Goal: Task Accomplishment & Management: Use online tool/utility

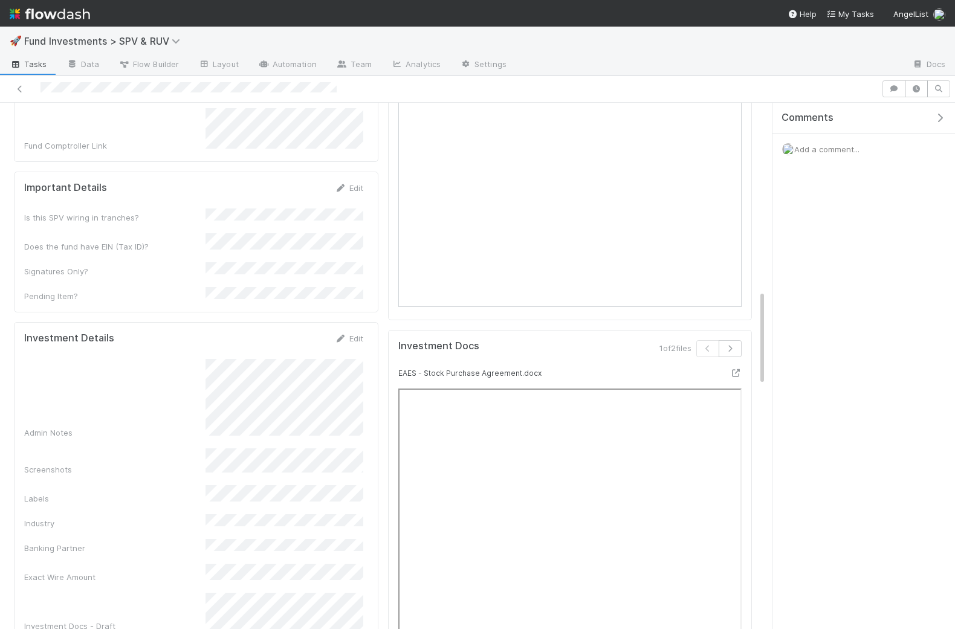
scroll to position [1037, 0]
click at [354, 331] on link "Edit" at bounding box center [349, 336] width 28 height 10
click at [297, 330] on button "Save" at bounding box center [299, 340] width 34 height 21
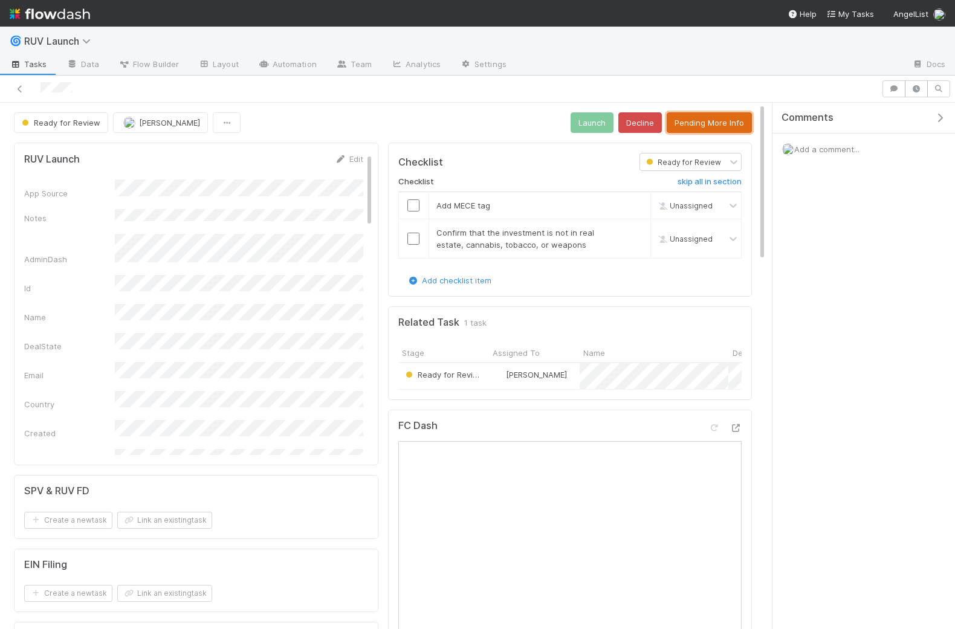
click at [688, 124] on button "Pending More Info" at bounding box center [709, 122] width 85 height 21
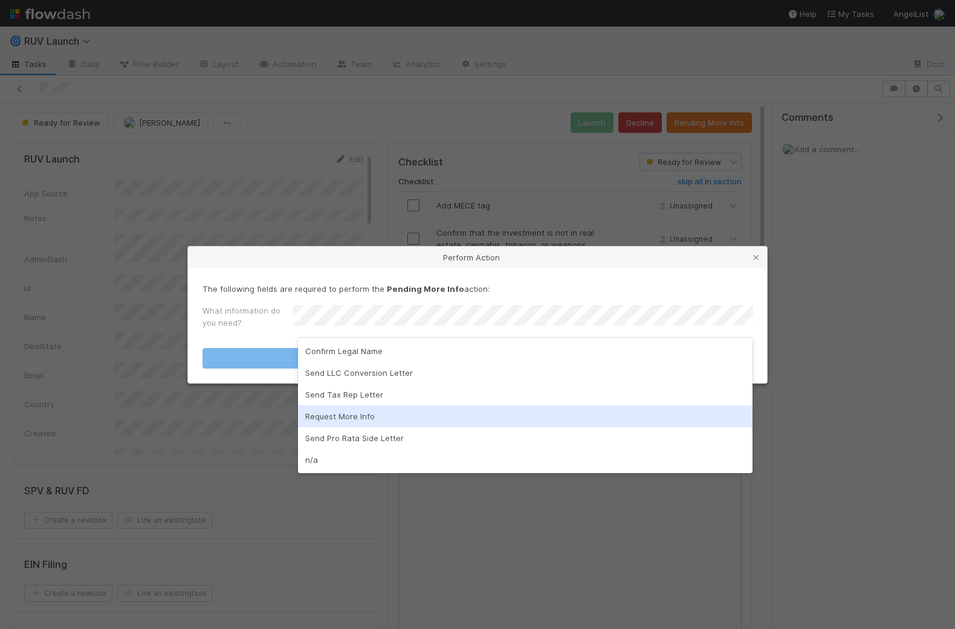
click at [337, 414] on div "Request More Info" at bounding box center [525, 417] width 455 height 22
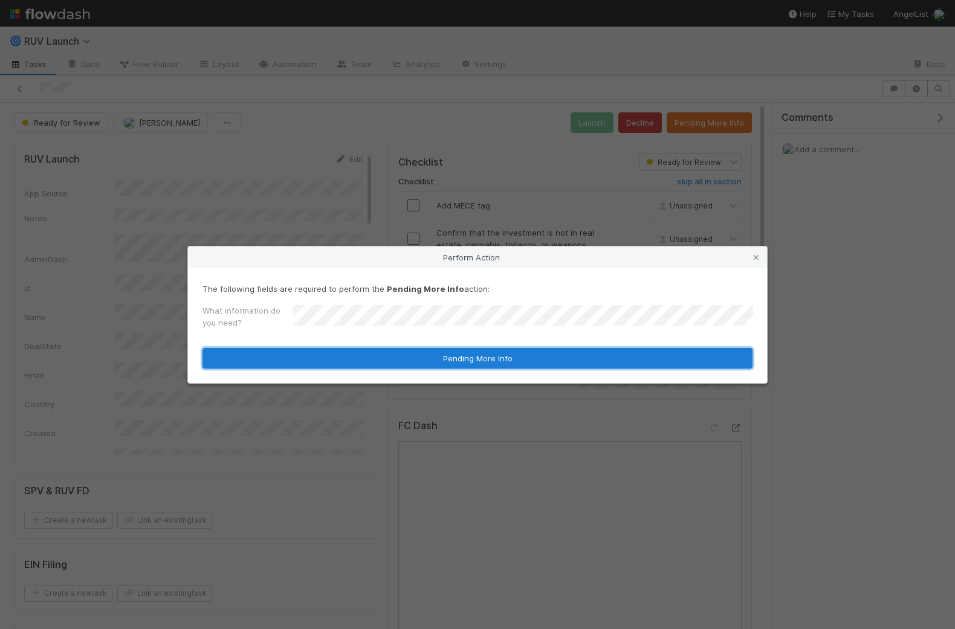
click at [375, 359] on button "Pending More Info" at bounding box center [478, 358] width 550 height 21
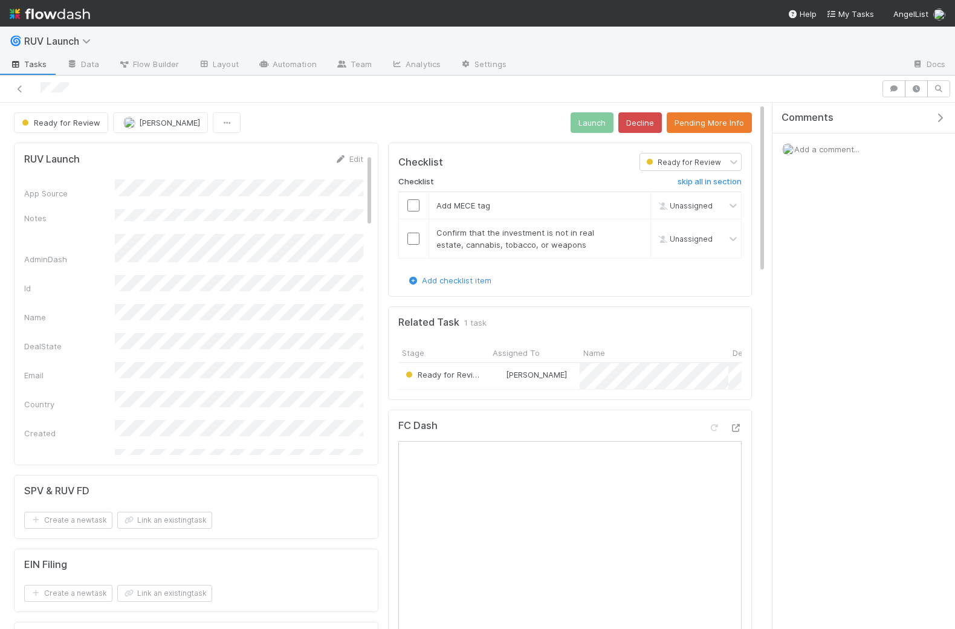
scroll to position [108, 0]
click at [651, 122] on button "Decline" at bounding box center [641, 122] width 44 height 21
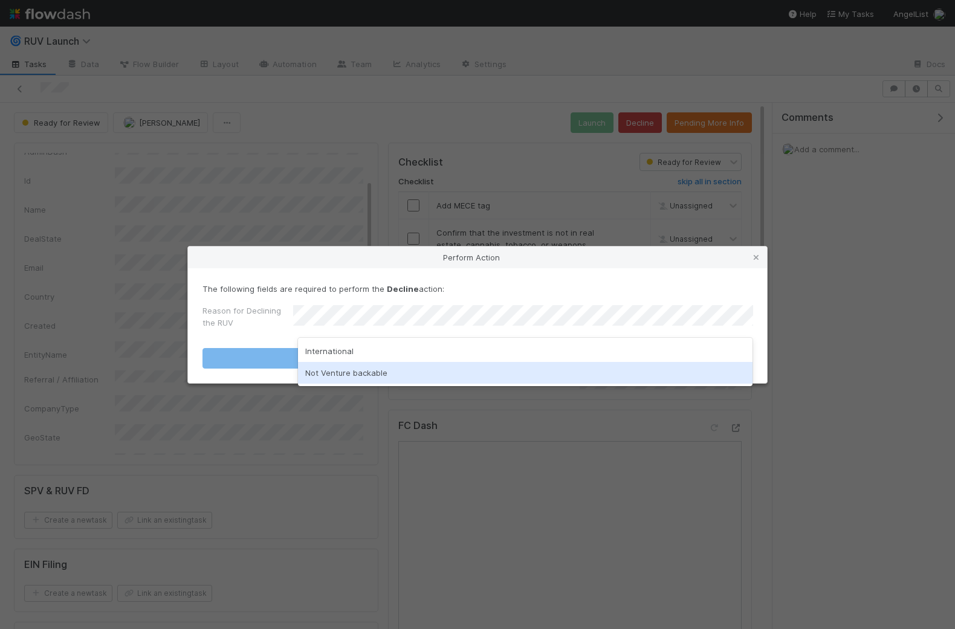
click at [352, 371] on div "Not Venture backable" at bounding box center [525, 373] width 455 height 22
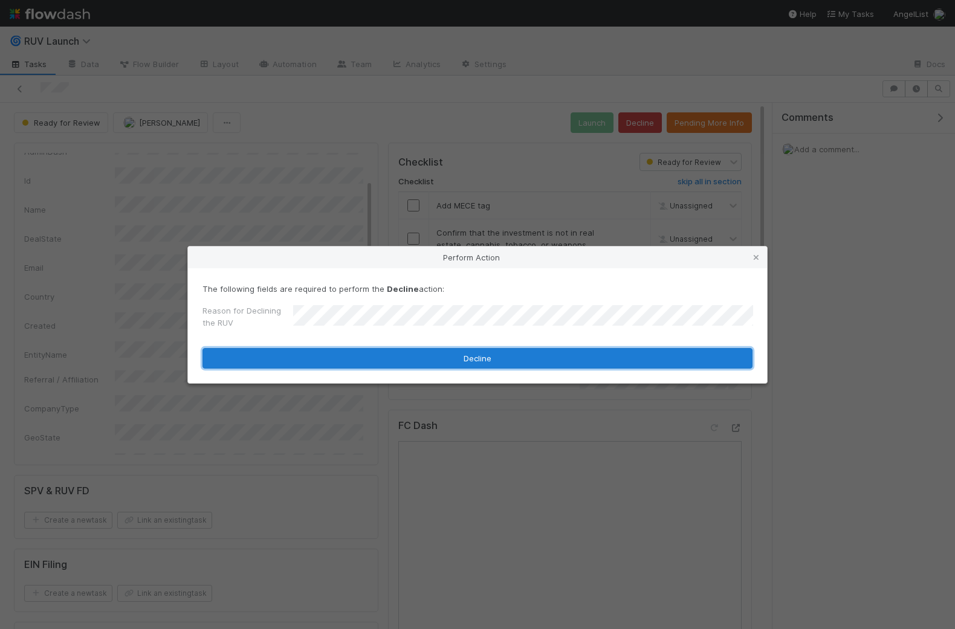
click at [383, 359] on button "Decline" at bounding box center [478, 358] width 550 height 21
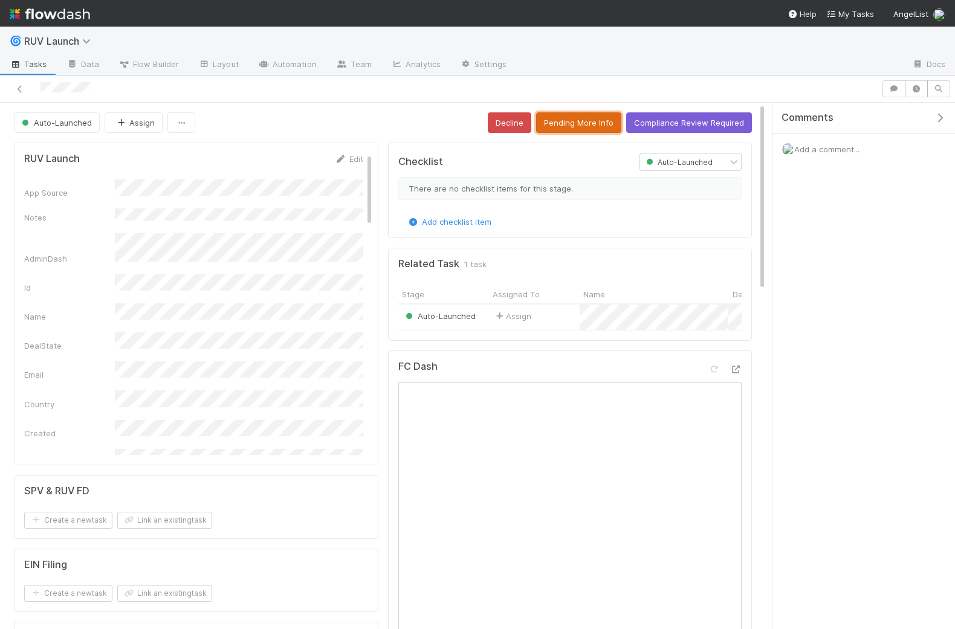
click at [579, 120] on button "Pending More Info" at bounding box center [578, 122] width 85 height 21
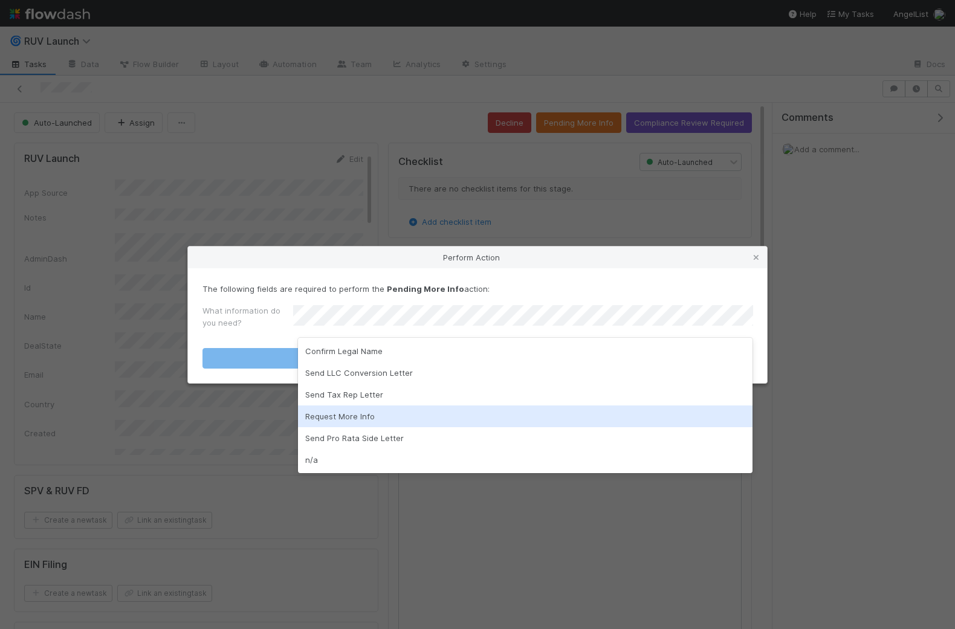
click at [331, 416] on div "Request More Info" at bounding box center [525, 417] width 455 height 22
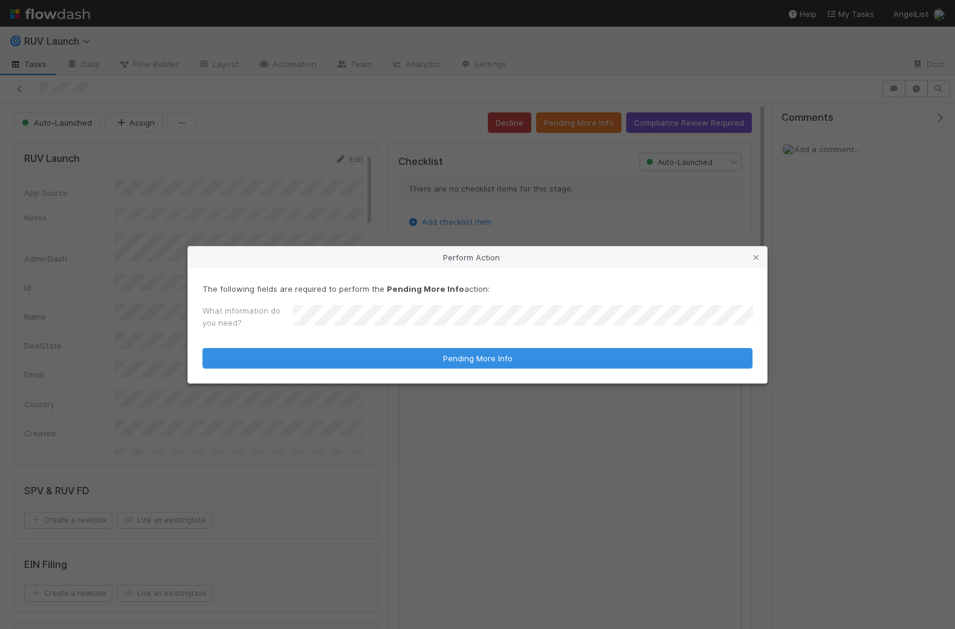
click at [403, 368] on form "The following fields are required to perform the Pending More Info action: What…" at bounding box center [478, 326] width 550 height 86
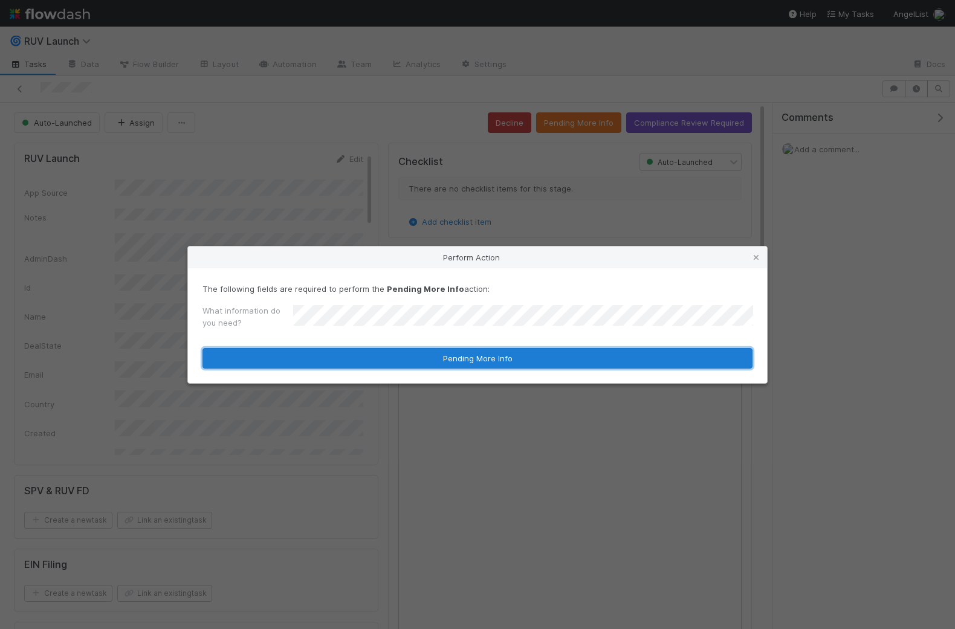
click at [403, 362] on button "Pending More Info" at bounding box center [478, 358] width 550 height 21
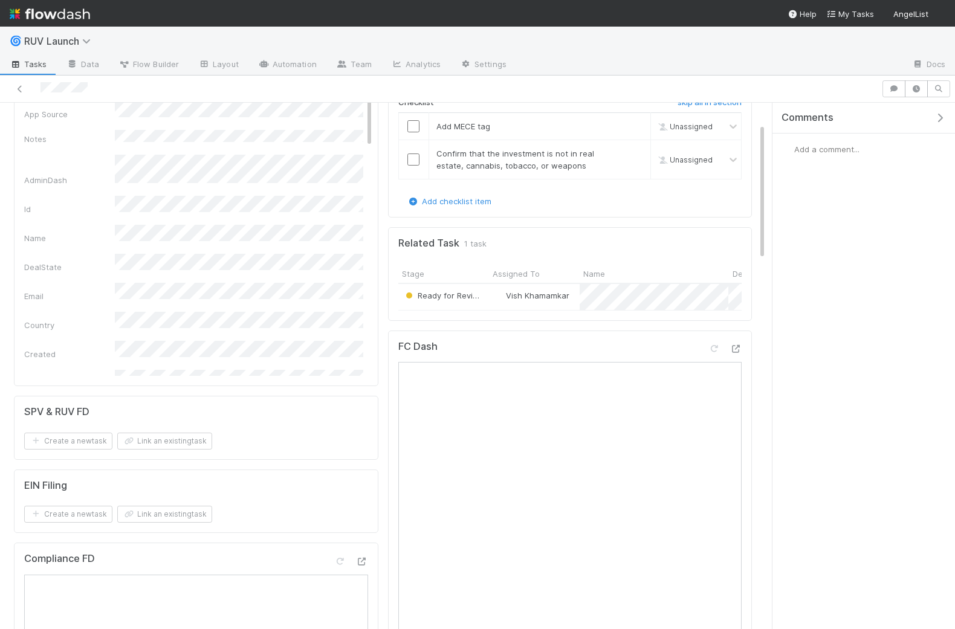
scroll to position [75, 0]
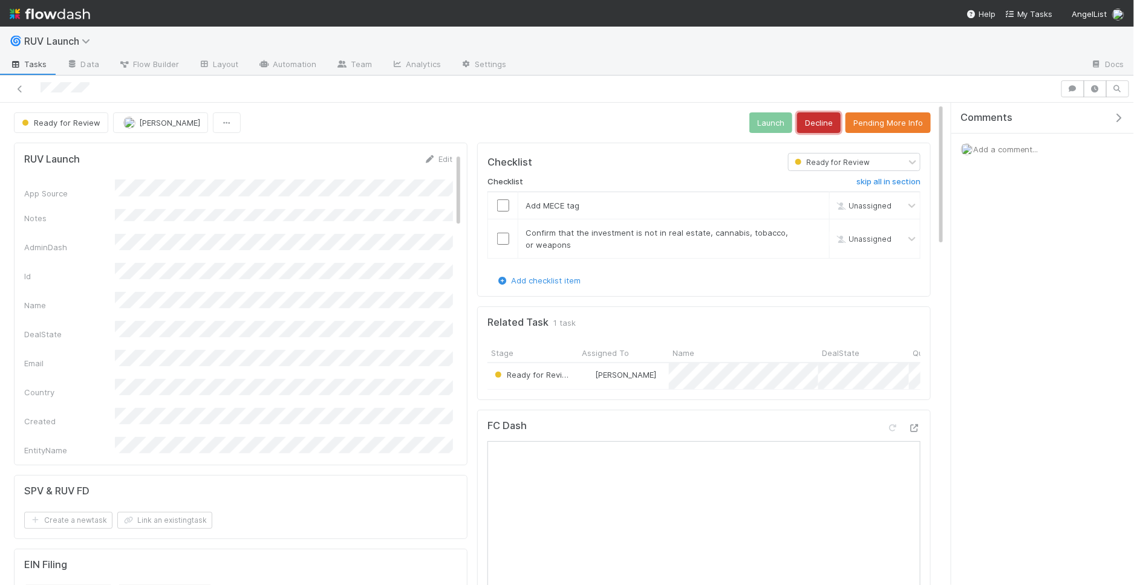
click at [825, 117] on button "Decline" at bounding box center [819, 122] width 44 height 21
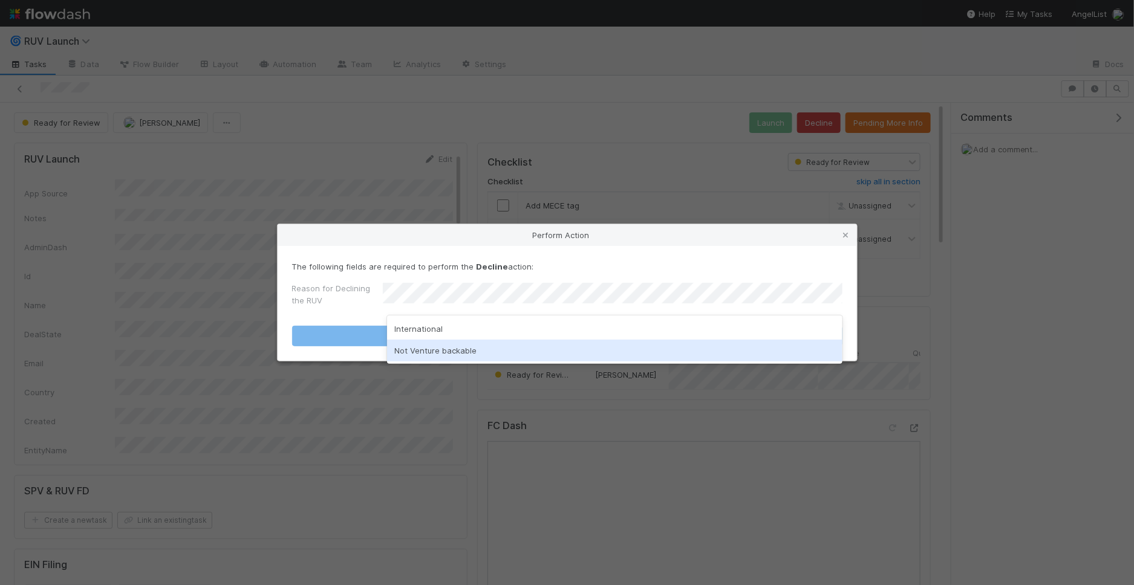
click at [502, 345] on div "Not Venture backable" at bounding box center [614, 351] width 455 height 22
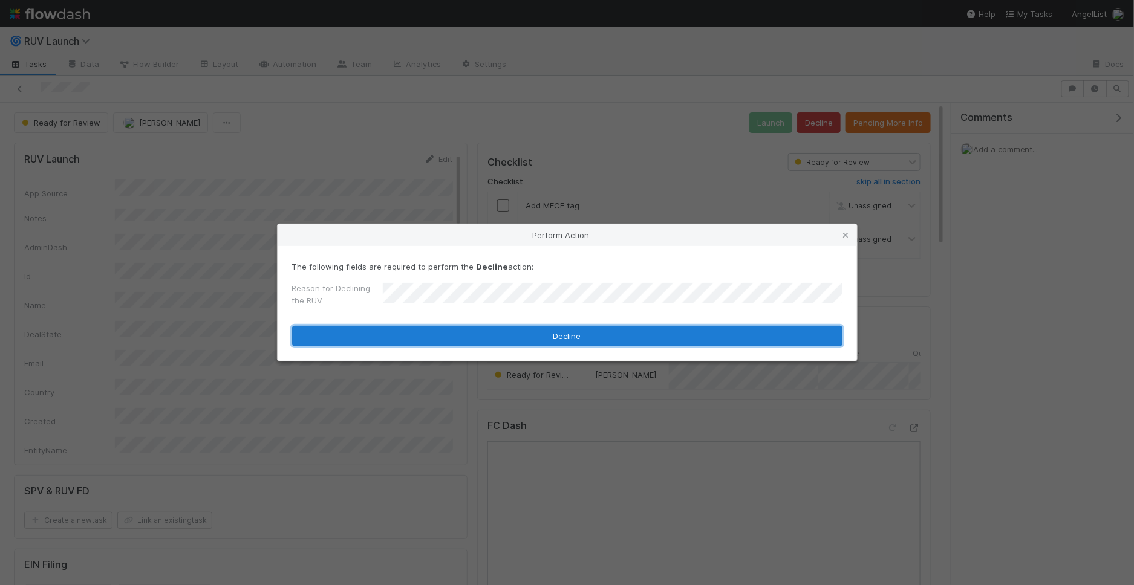
click at [502, 335] on button "Decline" at bounding box center [567, 336] width 550 height 21
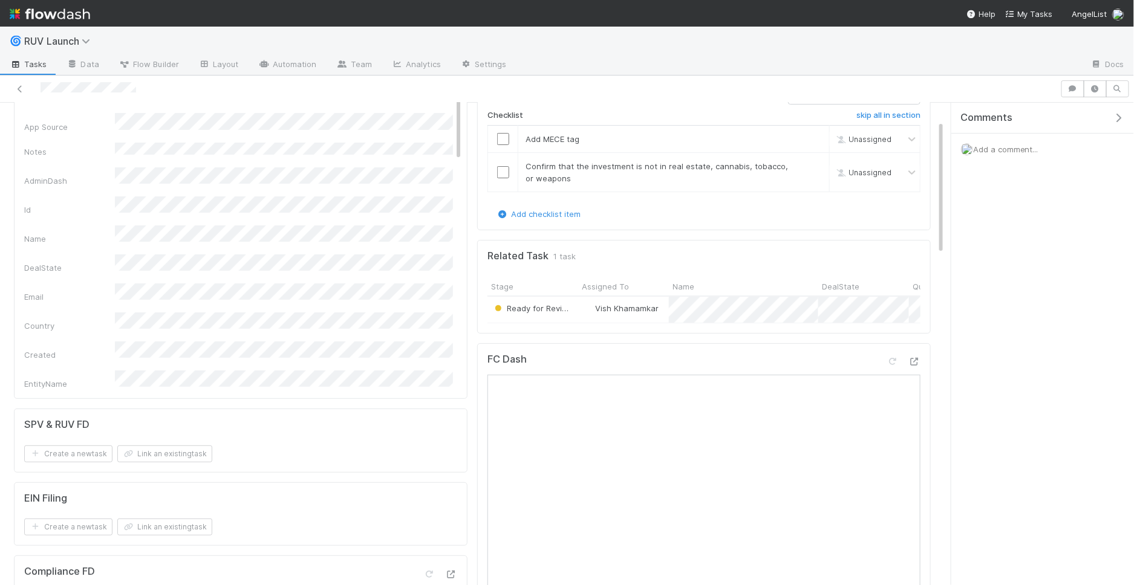
scroll to position [63, 0]
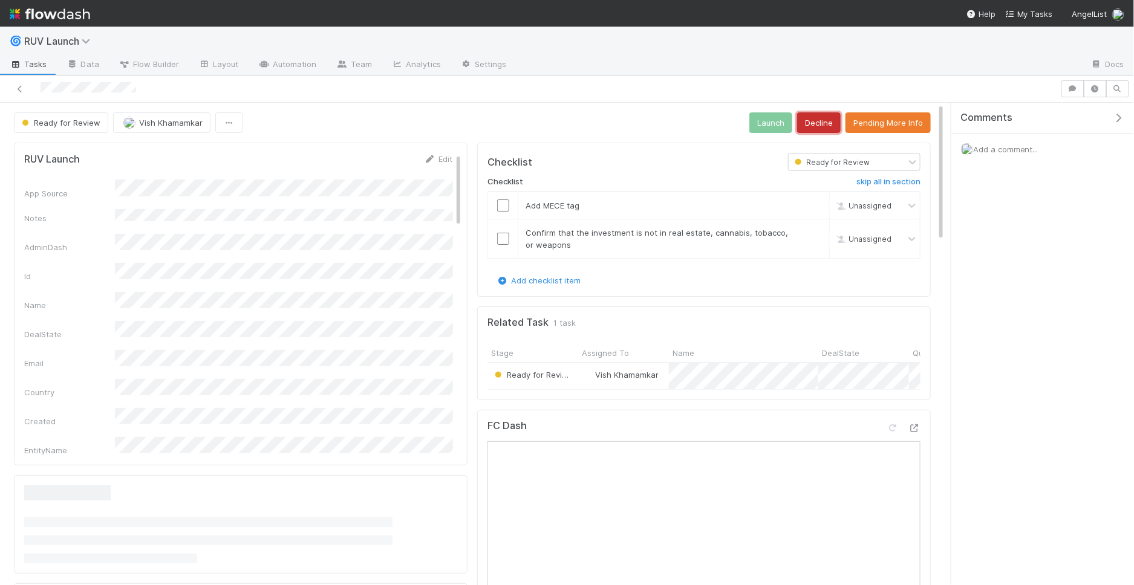
click at [818, 113] on button "Decline" at bounding box center [819, 122] width 44 height 21
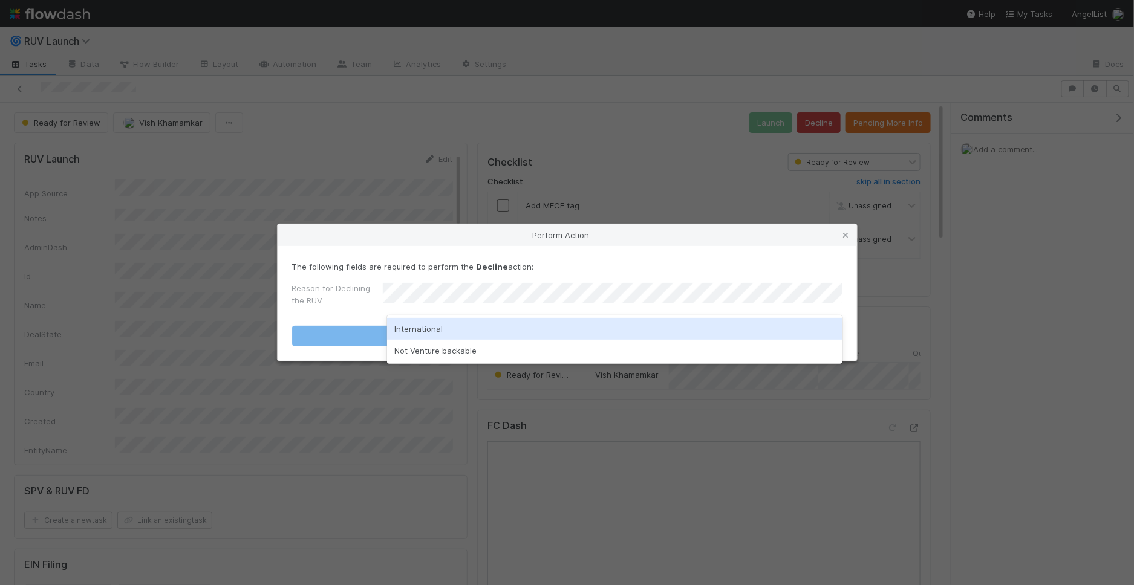
click at [418, 200] on div "Perform Action The following fields are required to perform the Decline action:…" at bounding box center [567, 292] width 1134 height 585
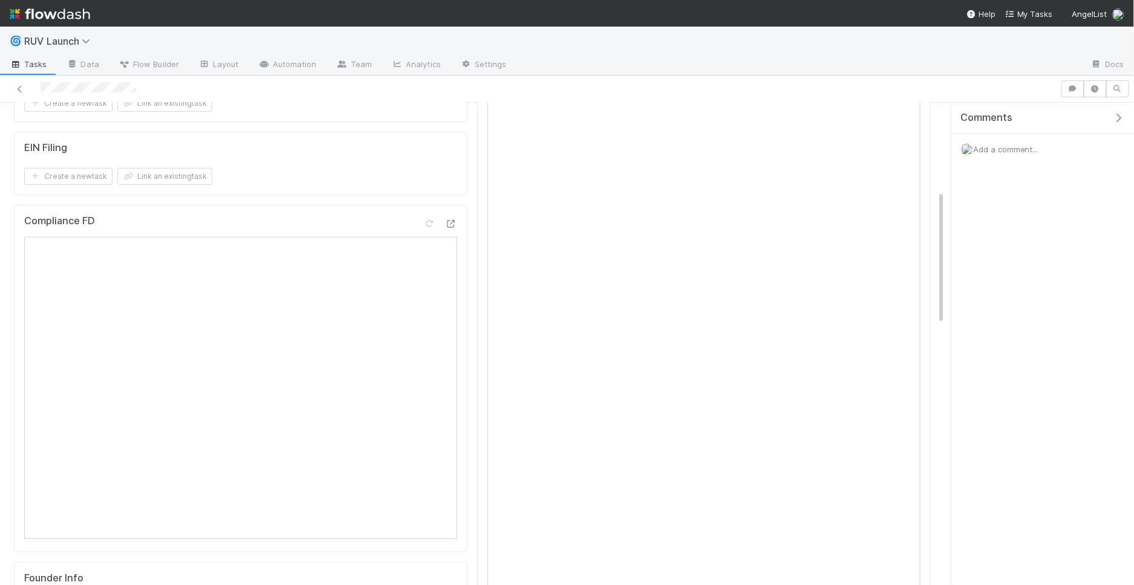
scroll to position [545, 0]
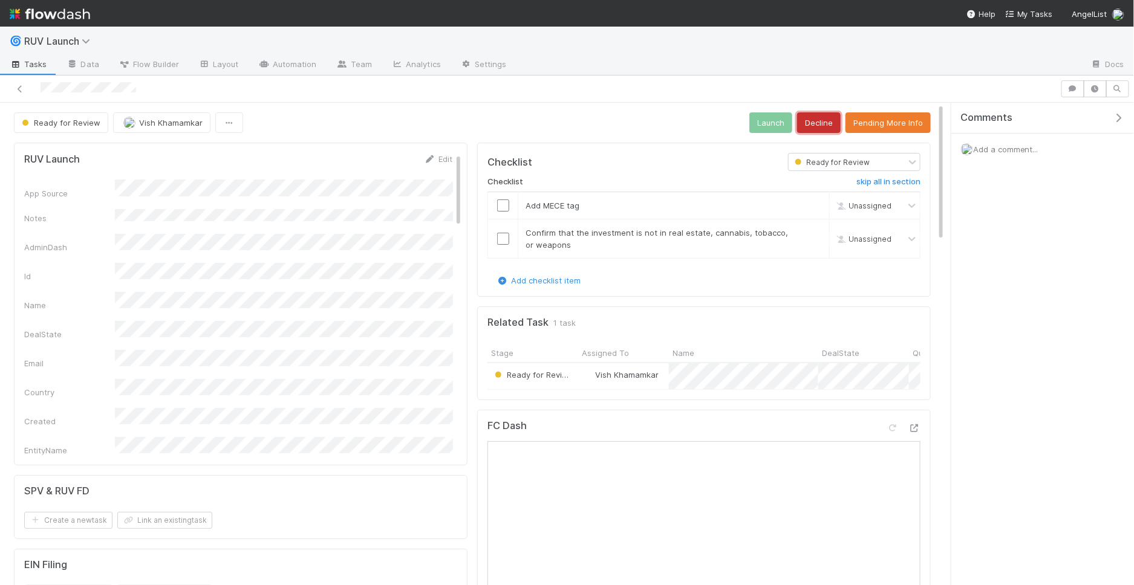
click at [821, 121] on button "Decline" at bounding box center [819, 122] width 44 height 21
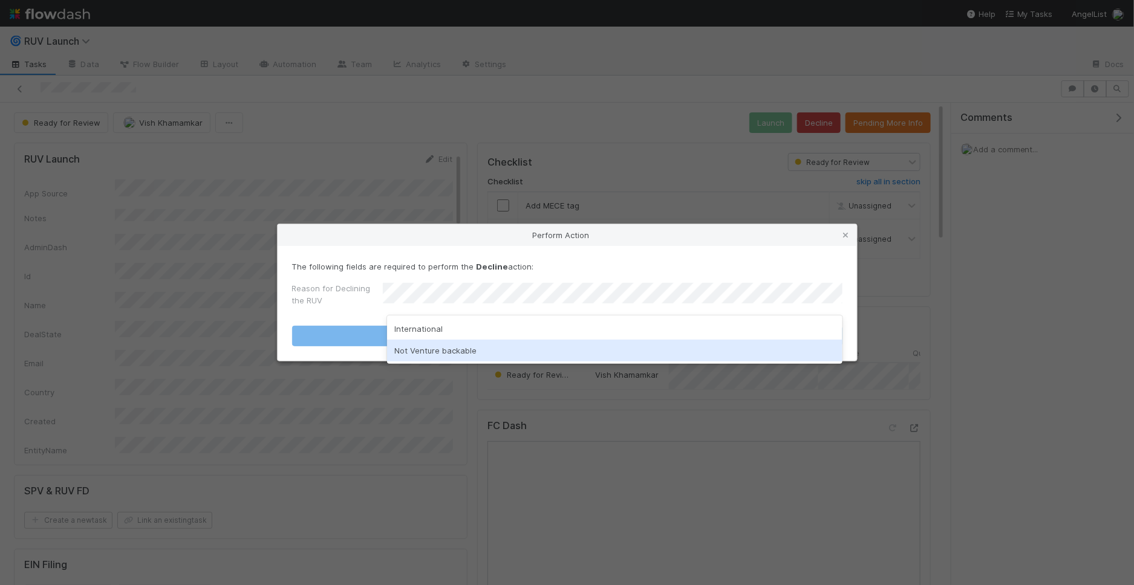
click at [465, 353] on div "Not Venture backable" at bounding box center [614, 351] width 455 height 22
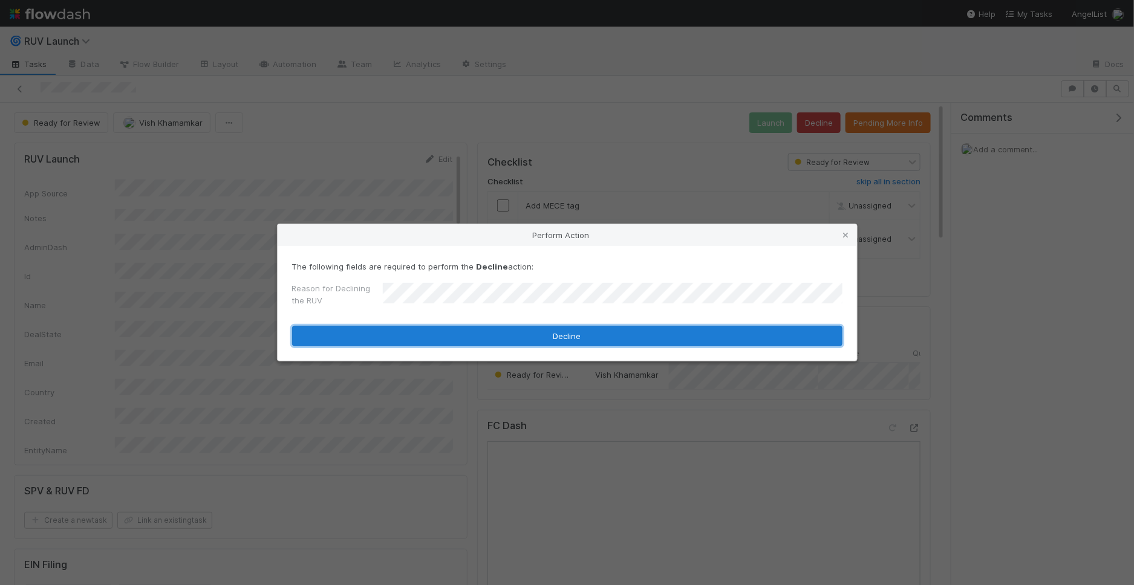
click at [465, 342] on button "Decline" at bounding box center [567, 336] width 550 height 21
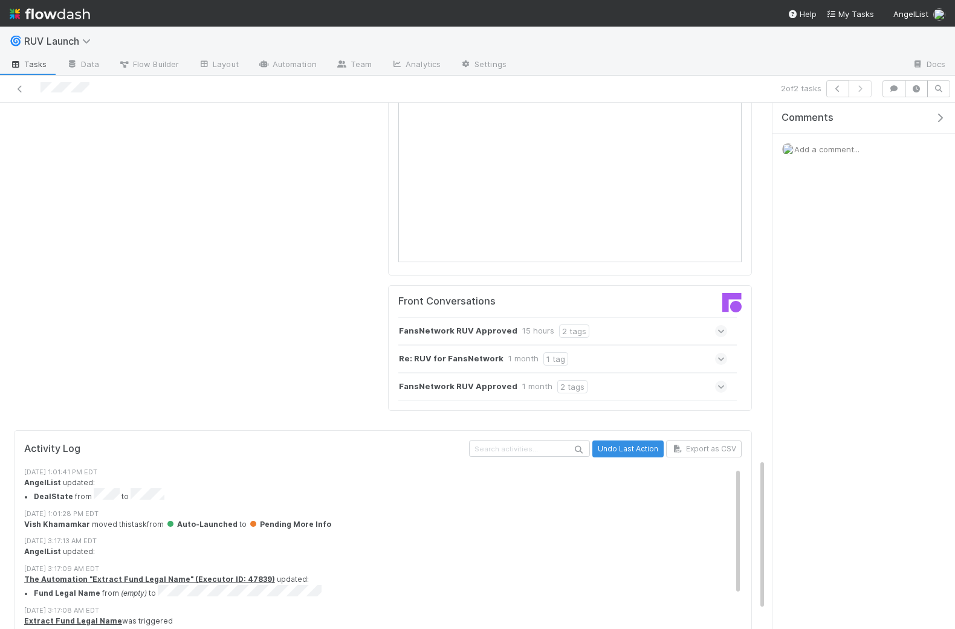
scroll to position [1314, 0]
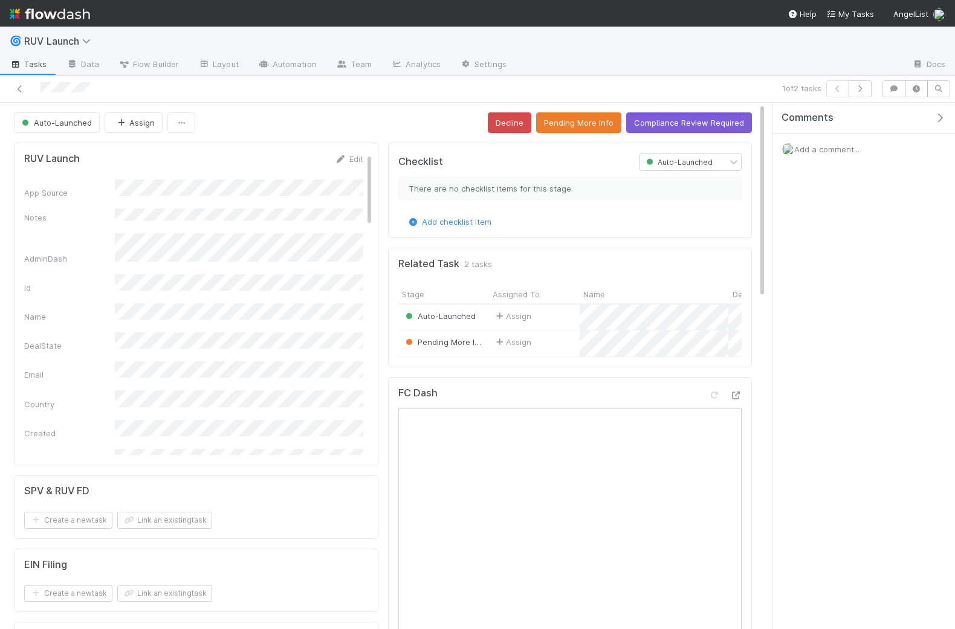
scroll to position [11, 0]
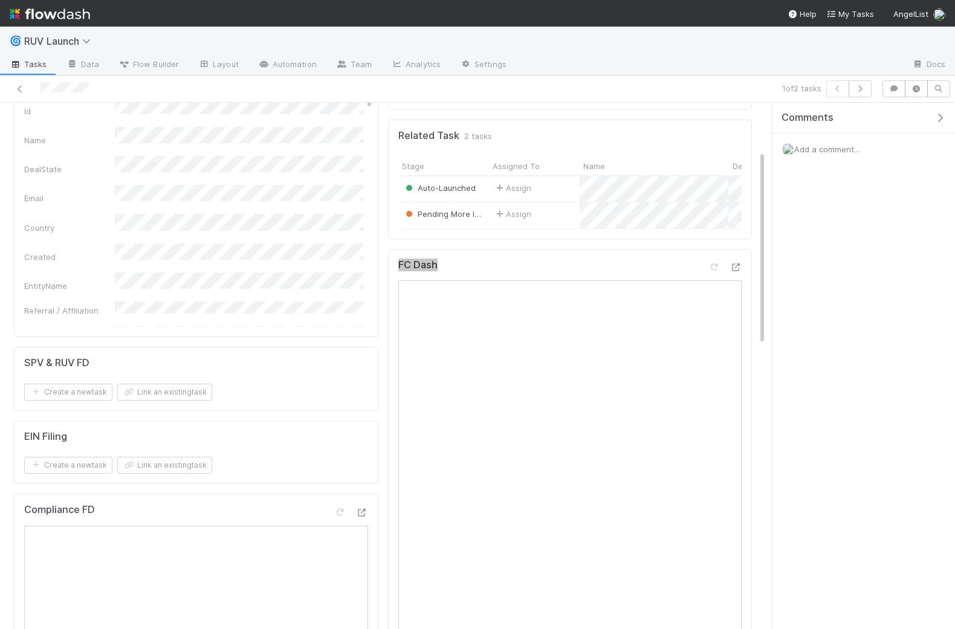
scroll to position [0, 0]
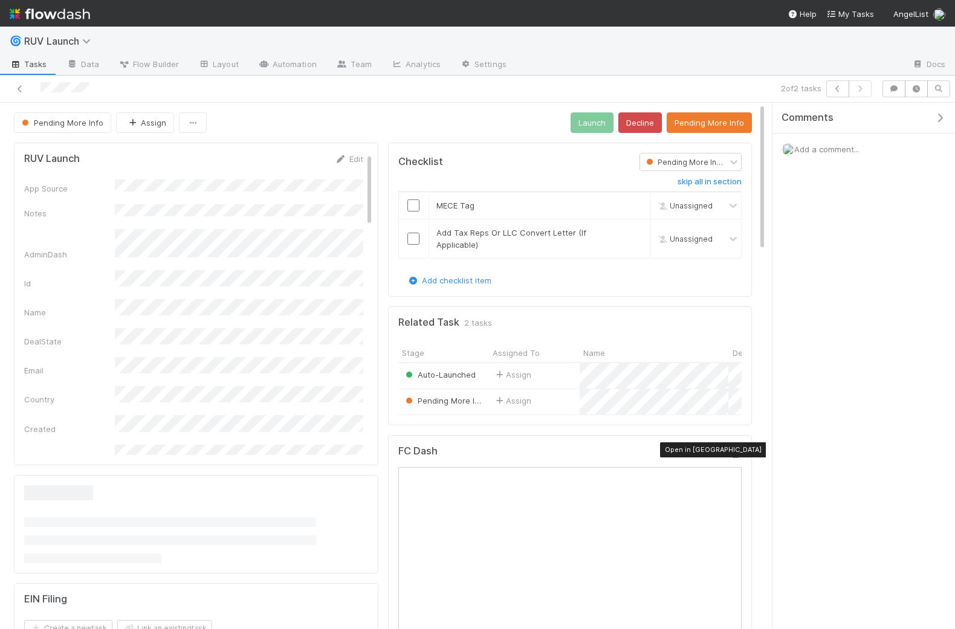
click at [736, 452] on icon at bounding box center [736, 454] width 12 height 8
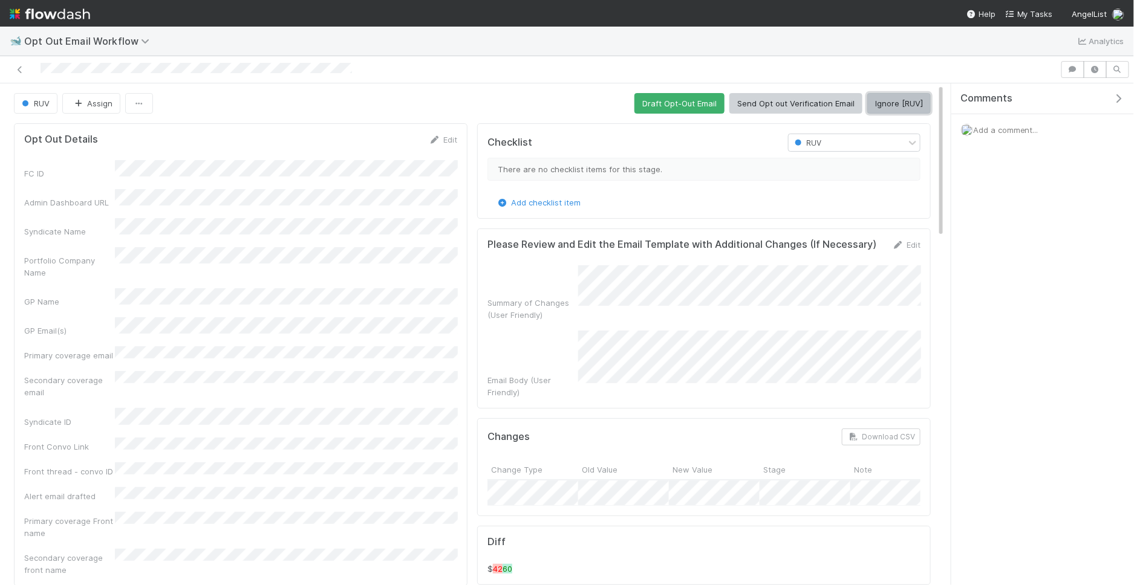
click at [899, 99] on button "Ignore [RUV]" at bounding box center [898, 103] width 63 height 21
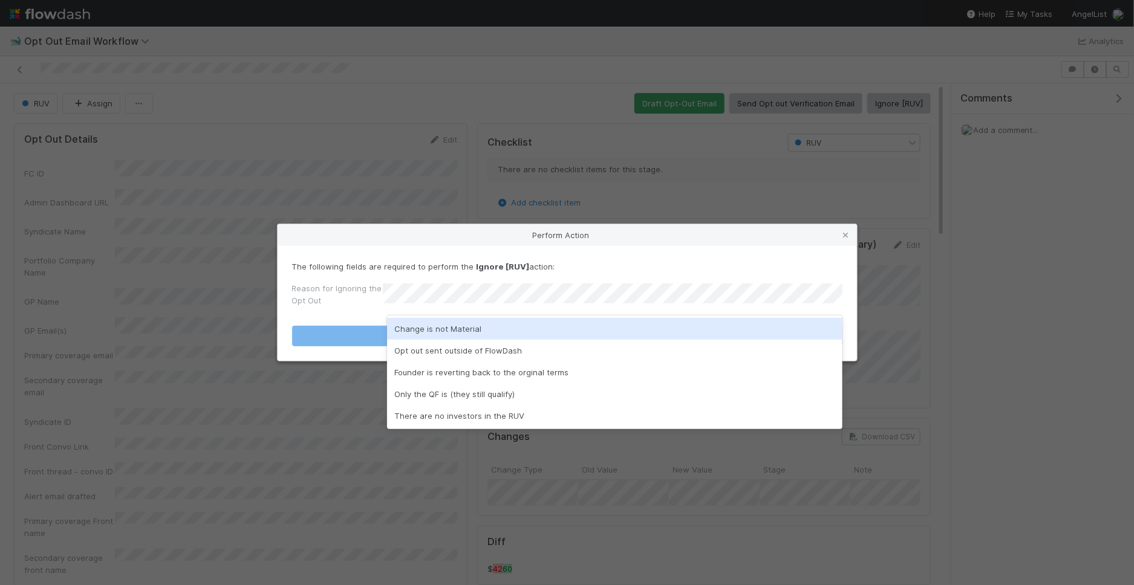
click at [492, 325] on div "Change is not Material" at bounding box center [614, 329] width 455 height 22
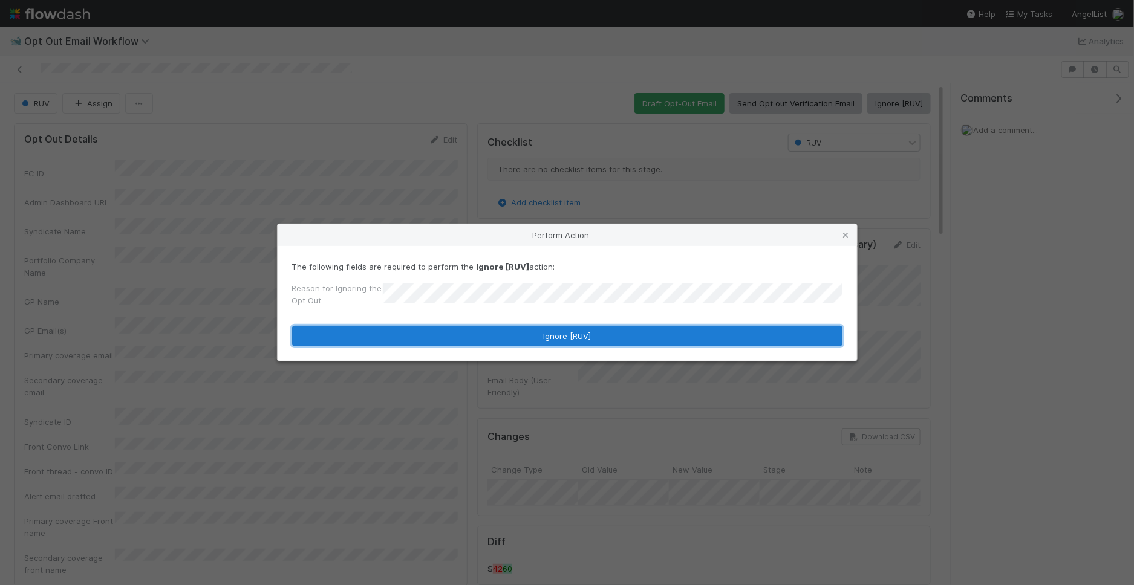
click at [492, 327] on button "Ignore [RUV]" at bounding box center [567, 336] width 550 height 21
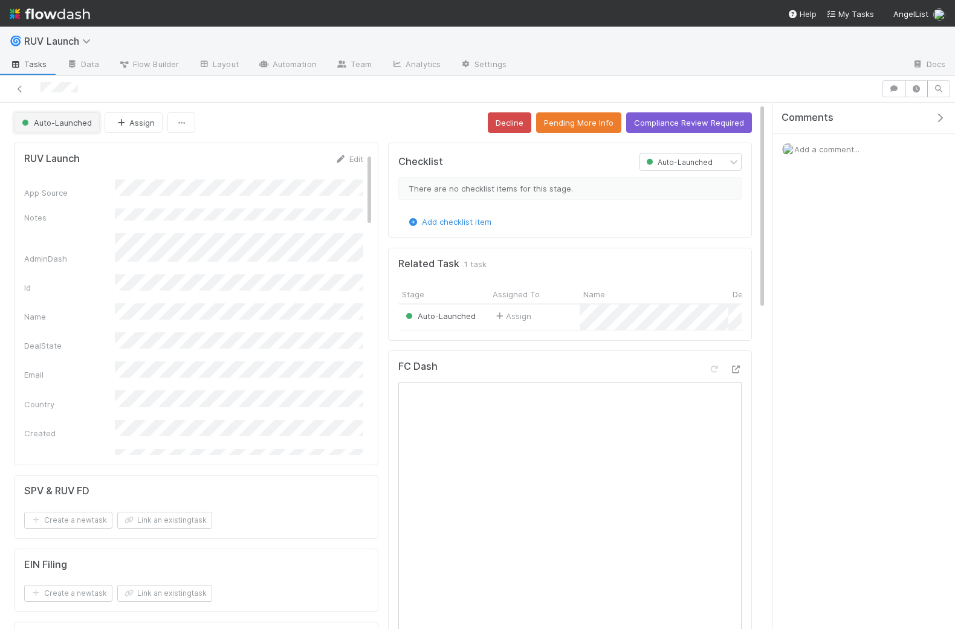
click at [68, 123] on span "Auto-Launched" at bounding box center [55, 123] width 73 height 10
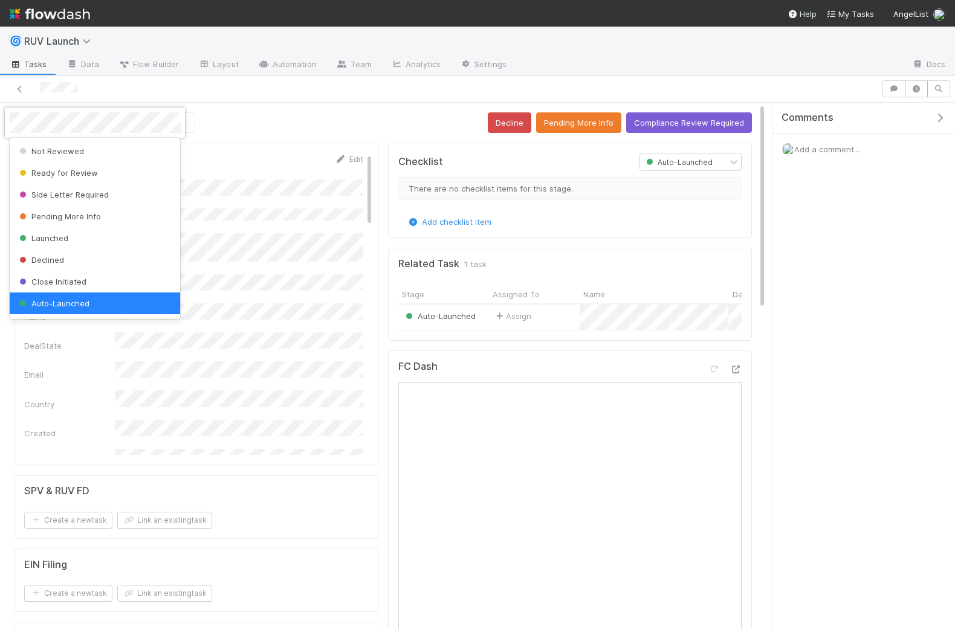
scroll to position [2, 0]
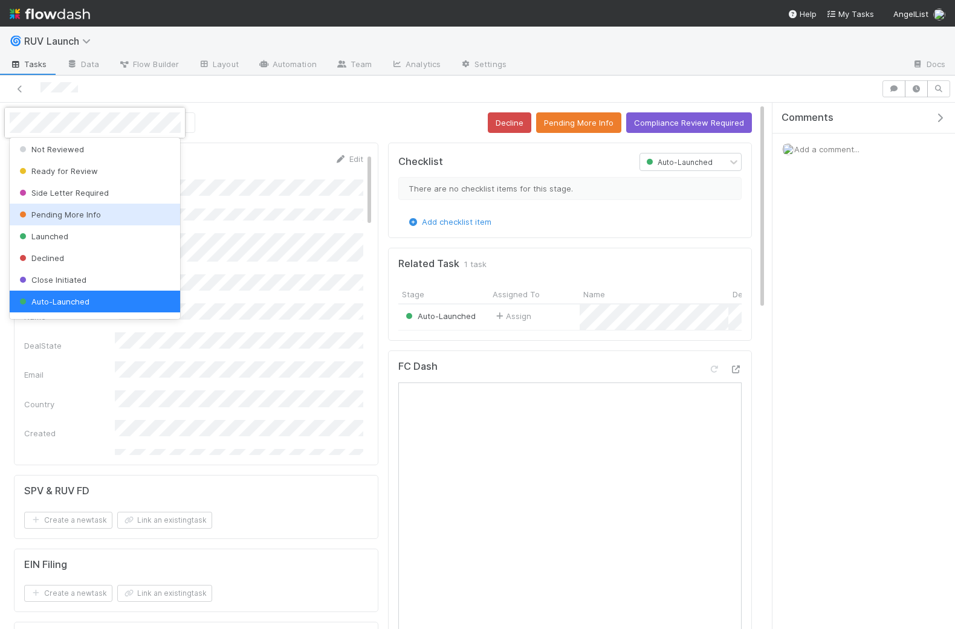
click at [69, 221] on div "Pending More Info" at bounding box center [95, 215] width 171 height 22
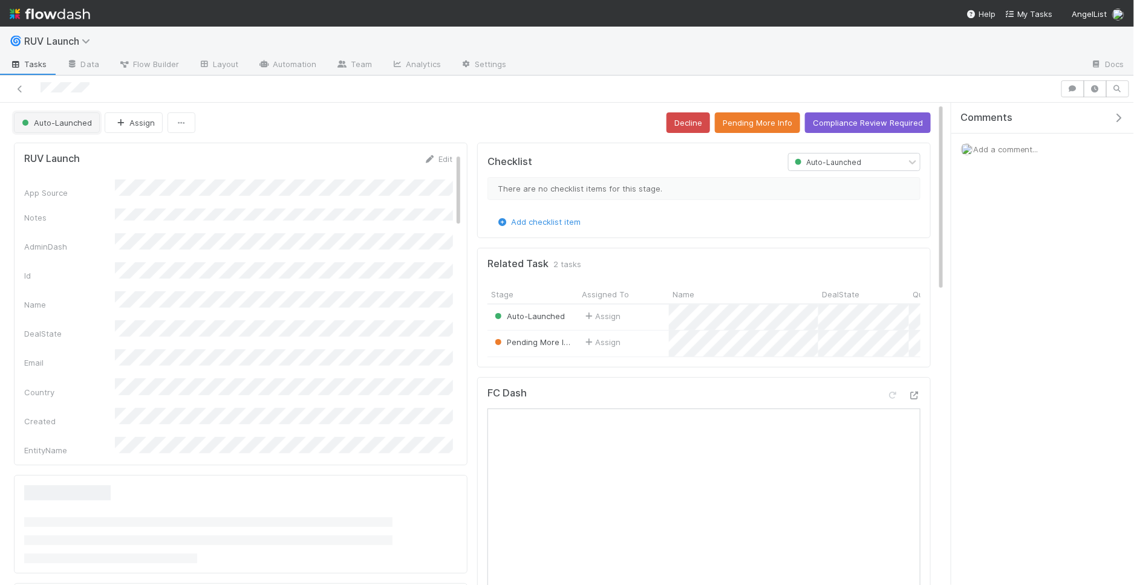
click at [53, 120] on span "Auto-Launched" at bounding box center [55, 123] width 73 height 10
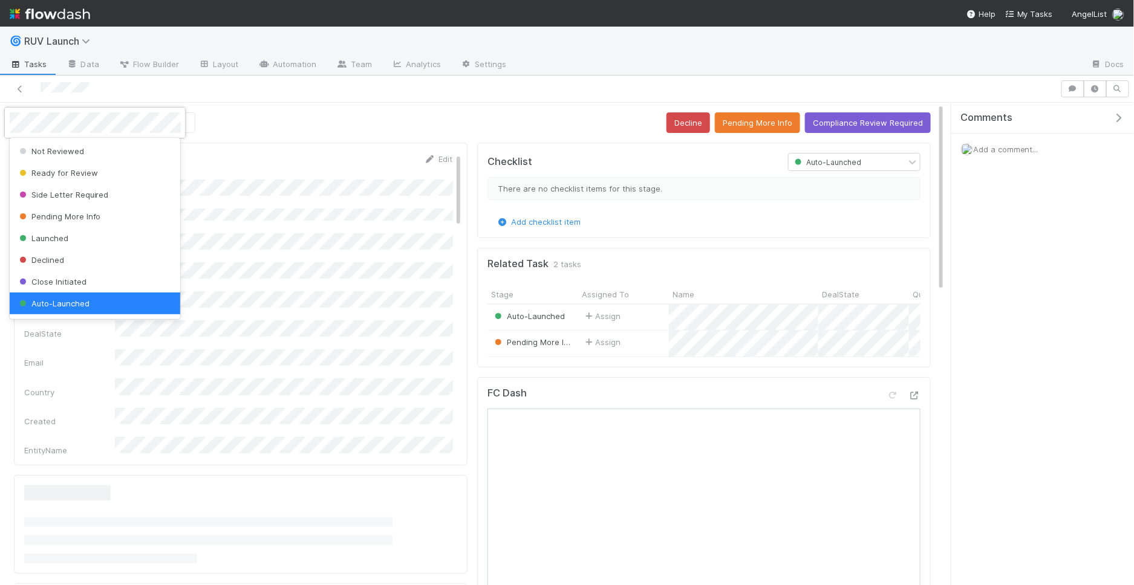
scroll to position [2, 0]
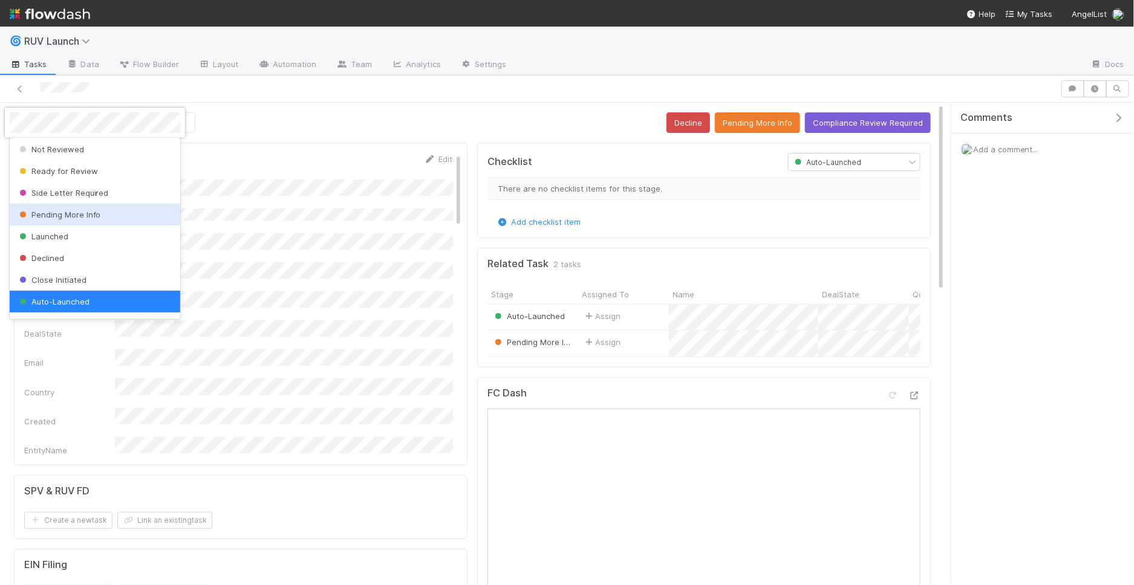
click at [60, 210] on span "Pending More Info" at bounding box center [59, 215] width 84 height 10
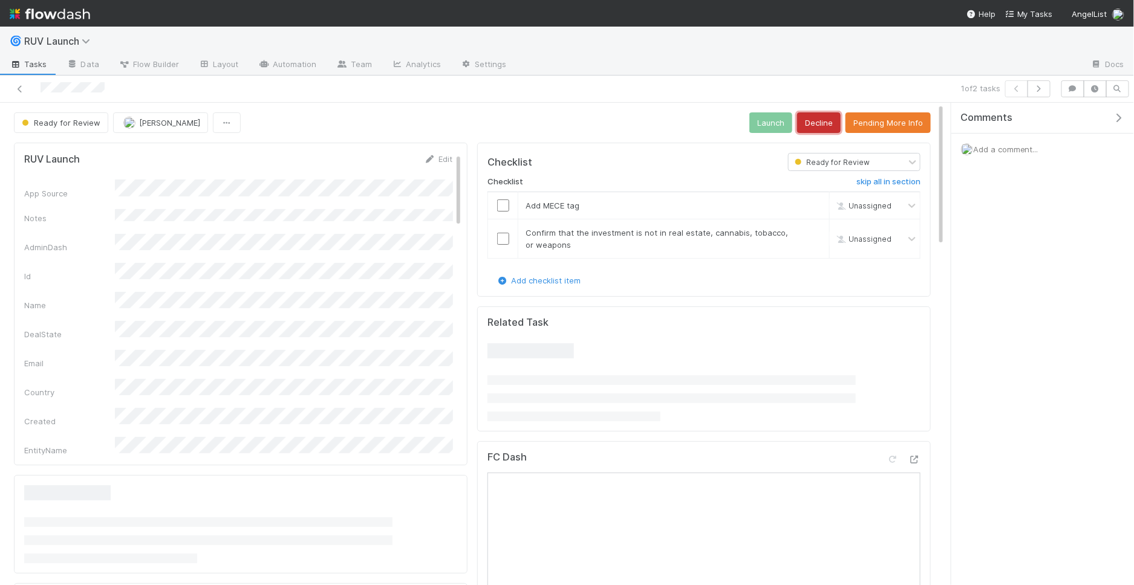
click at [828, 122] on button "Decline" at bounding box center [819, 122] width 44 height 21
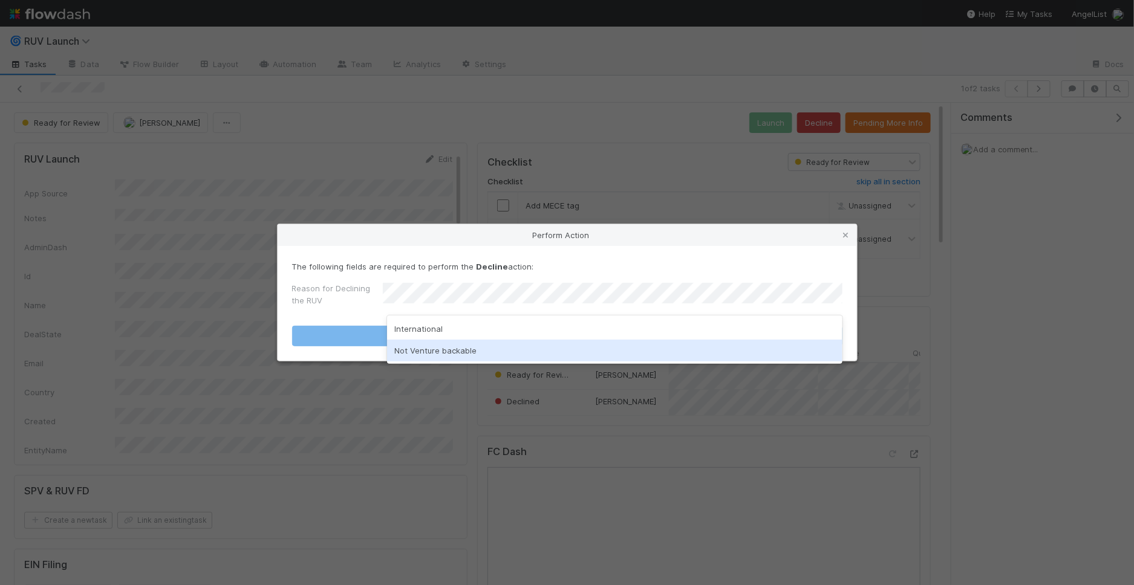
click at [525, 348] on div "Not Venture backable" at bounding box center [614, 351] width 455 height 22
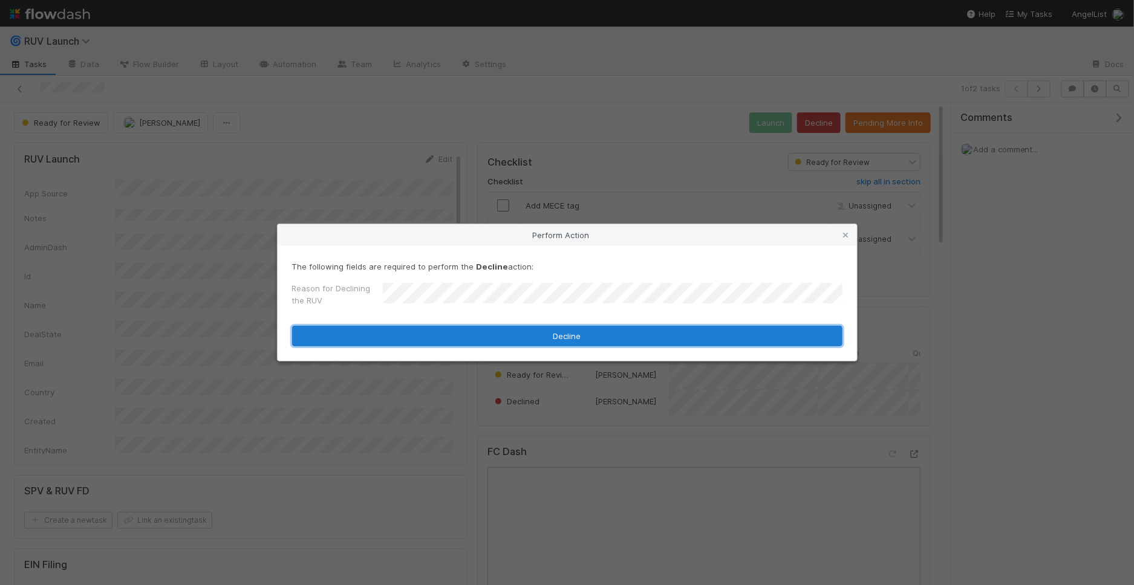
click at [525, 339] on button "Decline" at bounding box center [567, 336] width 550 height 21
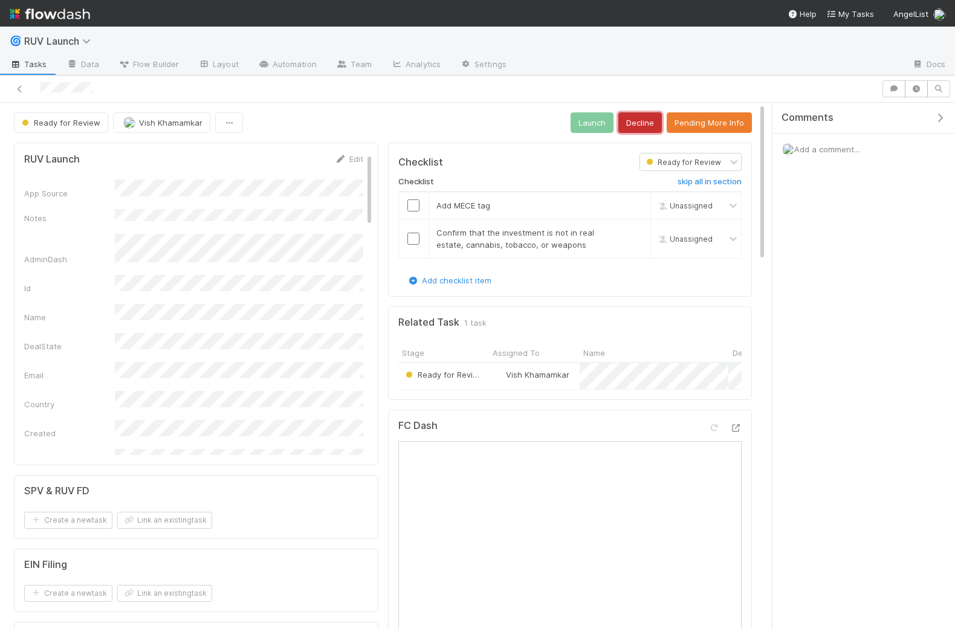
click at [639, 122] on button "Decline" at bounding box center [641, 122] width 44 height 21
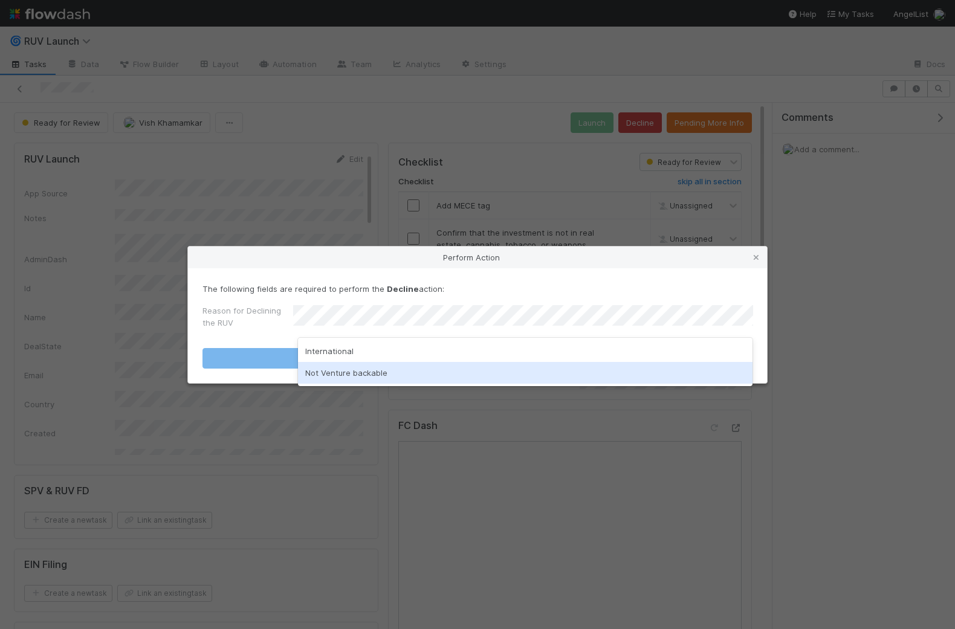
click at [347, 369] on div "Not Venture backable" at bounding box center [525, 373] width 455 height 22
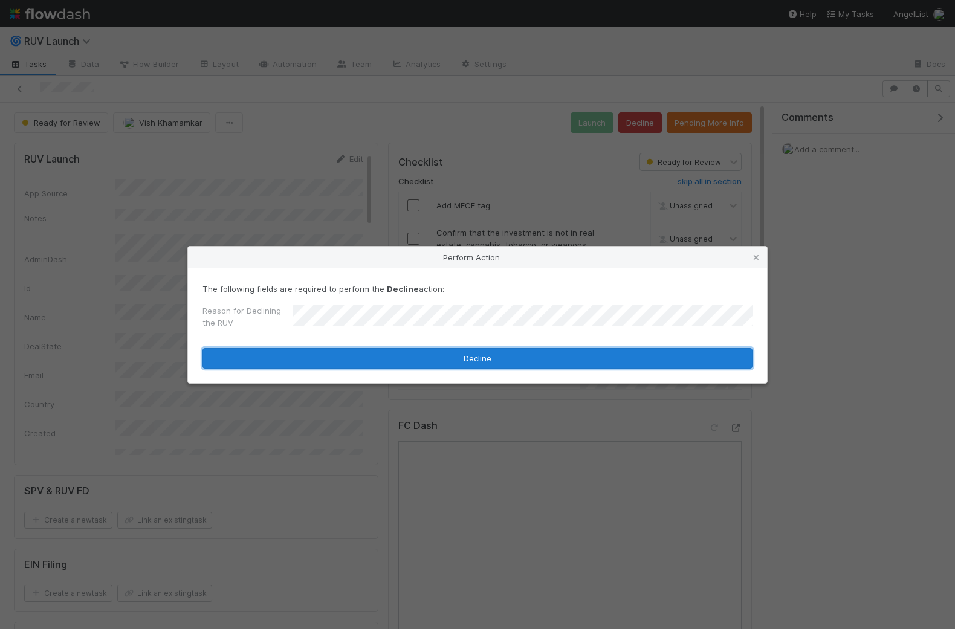
click at [347, 354] on button "Decline" at bounding box center [478, 358] width 550 height 21
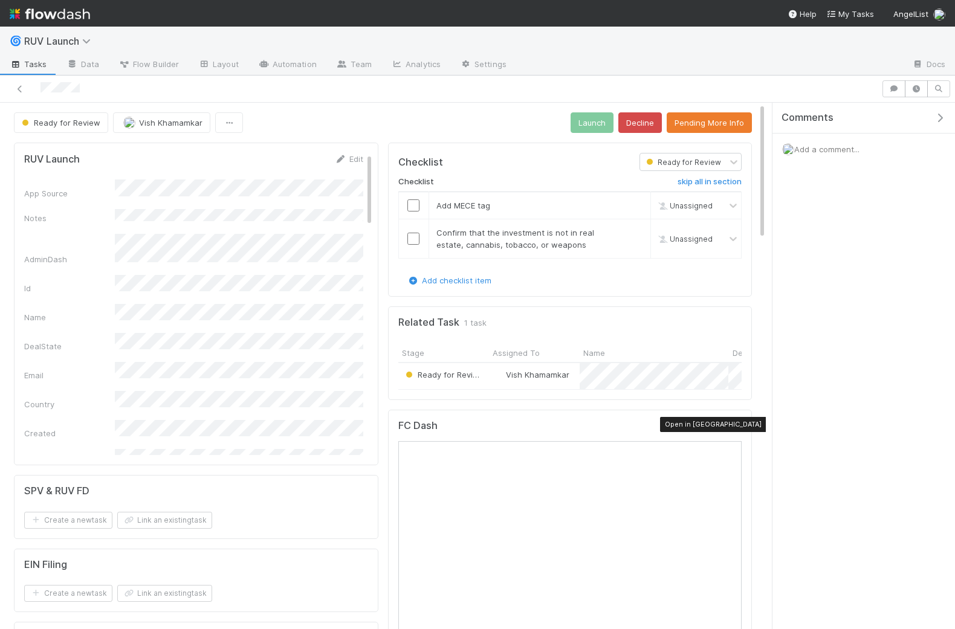
click at [735, 424] on icon at bounding box center [736, 428] width 12 height 8
click at [409, 204] on input "checkbox" at bounding box center [414, 206] width 12 height 12
click at [410, 229] on td at bounding box center [413, 238] width 30 height 39
click at [412, 236] on input "checkbox" at bounding box center [414, 239] width 12 height 12
click at [596, 117] on button "Launch" at bounding box center [592, 122] width 43 height 21
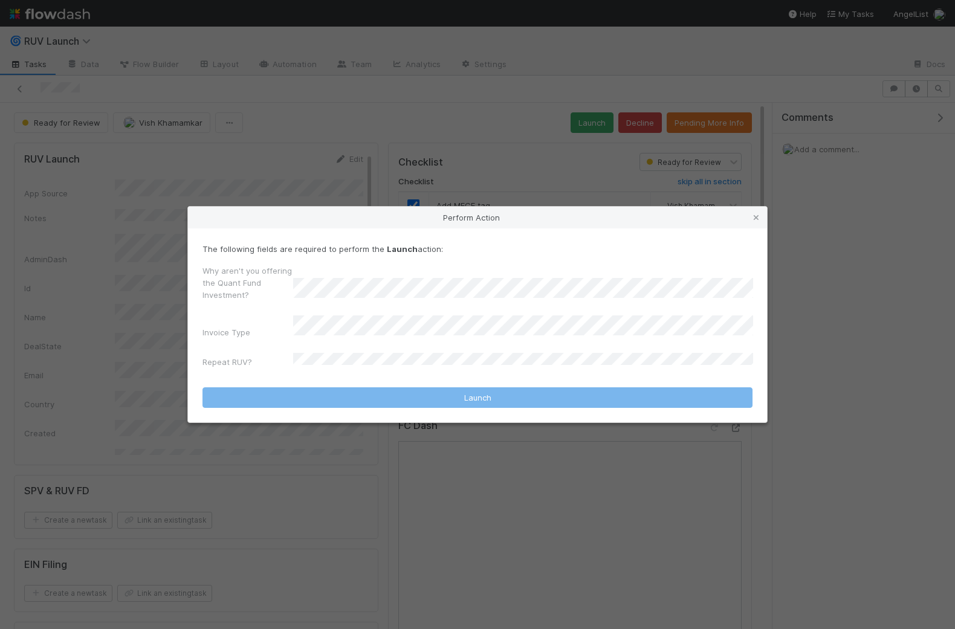
click at [328, 313] on div "Why aren't you offering the Quant Fund Investment? Invoice Type Repeat RUV?" at bounding box center [478, 319] width 550 height 108
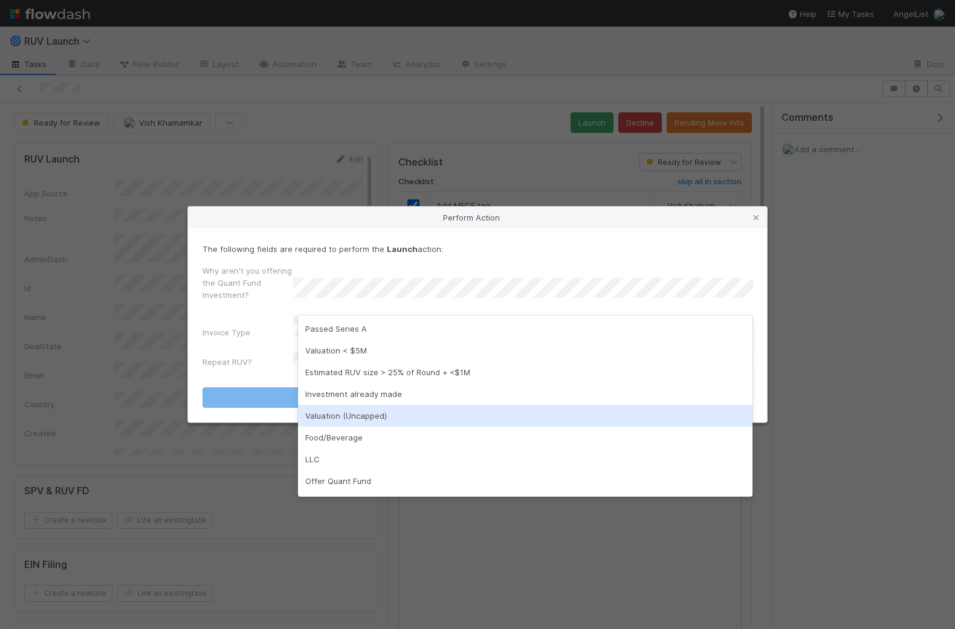
scroll to position [19, 0]
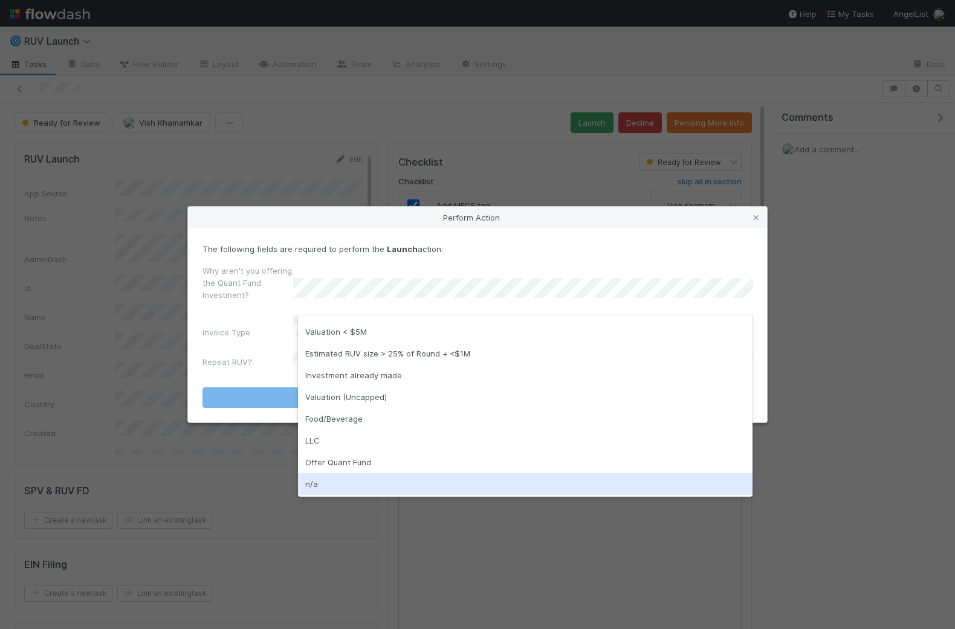
click at [335, 480] on div "n/a" at bounding box center [525, 484] width 455 height 22
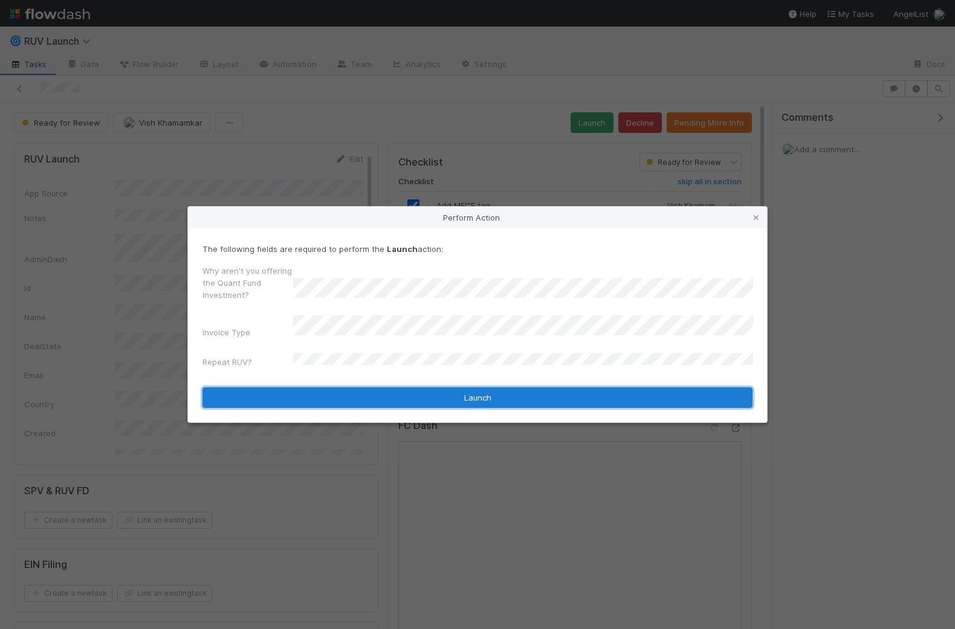
click at [394, 398] on button "Launch" at bounding box center [478, 398] width 550 height 21
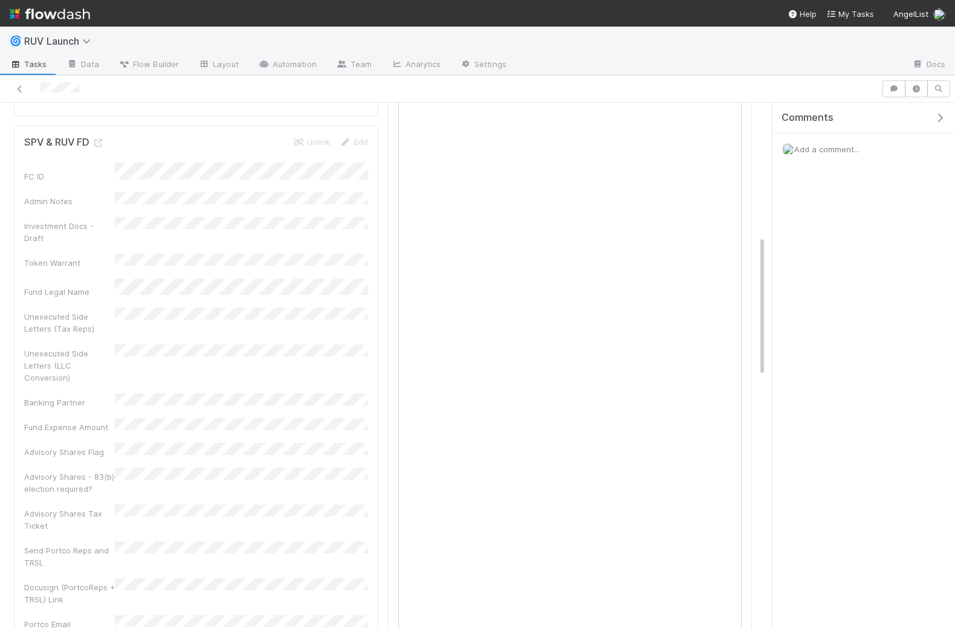
scroll to position [0, 0]
